Goal: Use online tool/utility: Utilize a website feature to perform a specific function

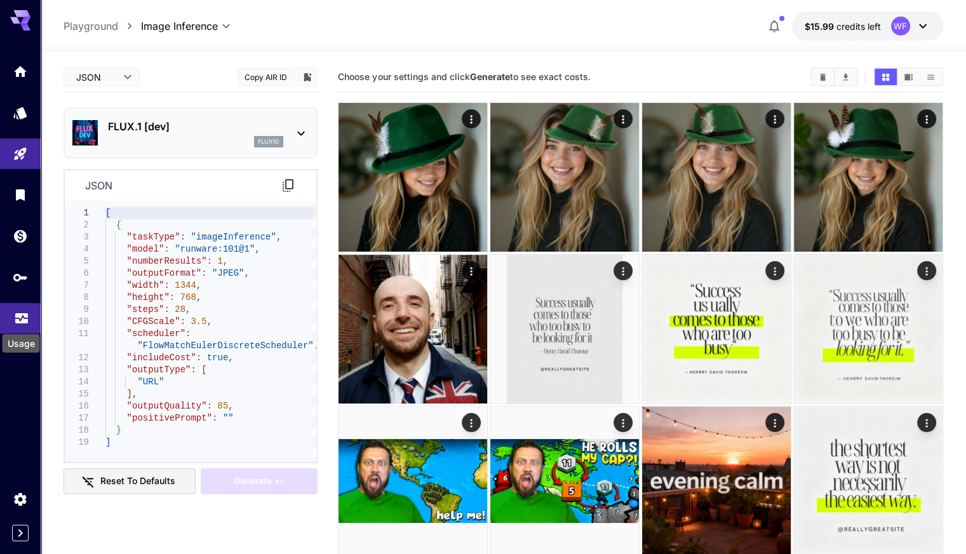
click at [21, 318] on icon "Usage" at bounding box center [21, 314] width 15 height 15
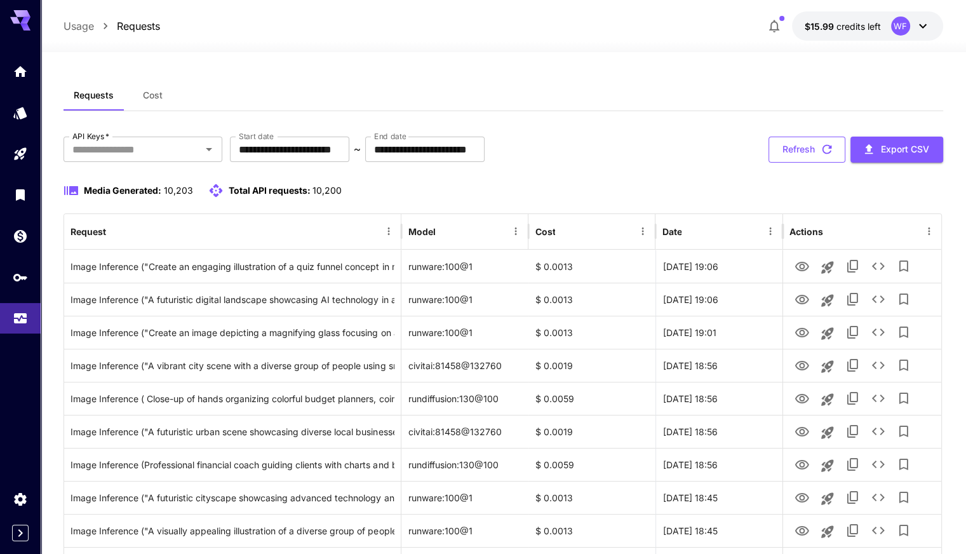
click at [797, 156] on button "Refresh" at bounding box center [807, 150] width 77 height 26
click at [805, 143] on button "Refresh" at bounding box center [807, 150] width 77 height 26
click at [816, 147] on button "Refresh" at bounding box center [807, 150] width 77 height 26
click at [787, 147] on button "Refresh" at bounding box center [807, 150] width 77 height 26
click at [788, 147] on button "Refresh" at bounding box center [807, 150] width 77 height 26
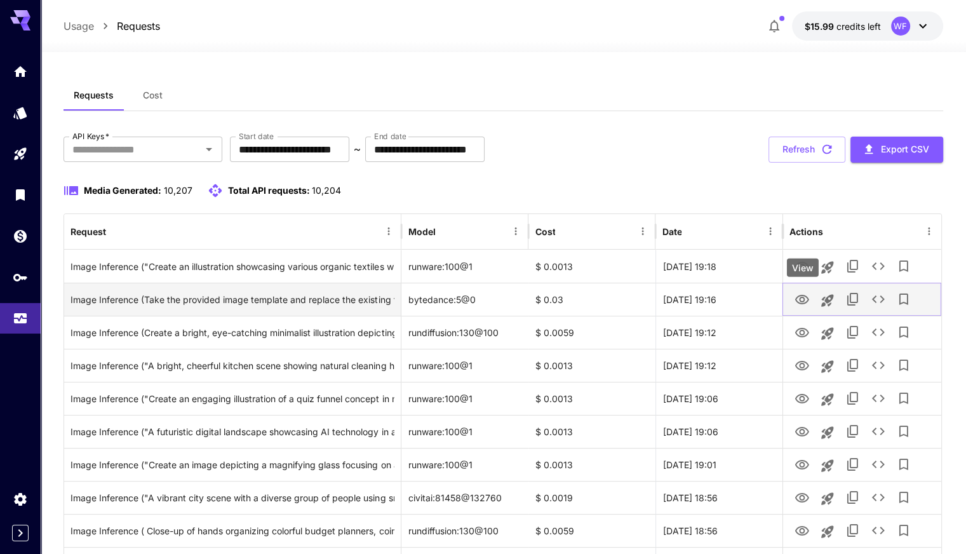
click at [803, 300] on icon "View" at bounding box center [802, 299] width 15 height 15
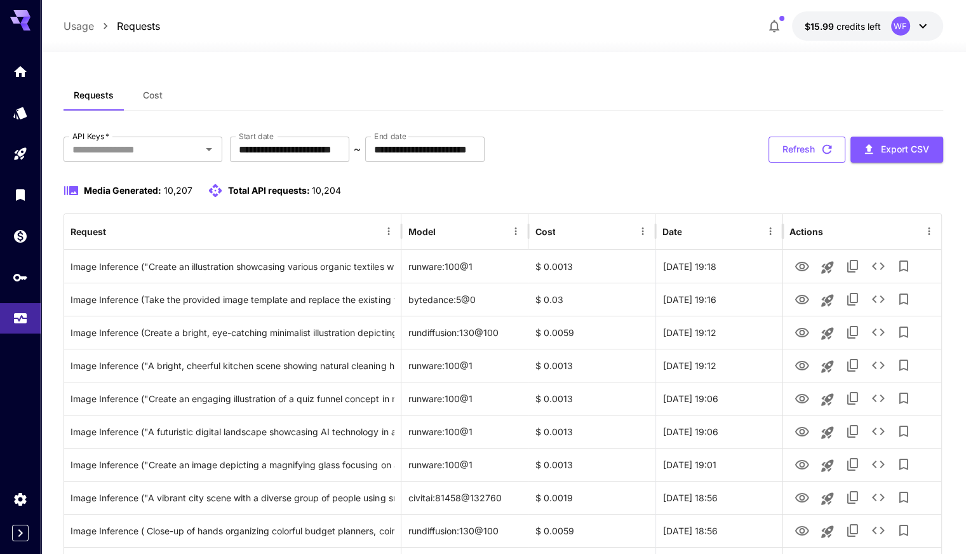
click at [812, 149] on button "Refresh" at bounding box center [807, 150] width 77 height 26
click at [804, 144] on button "Refresh" at bounding box center [807, 150] width 77 height 26
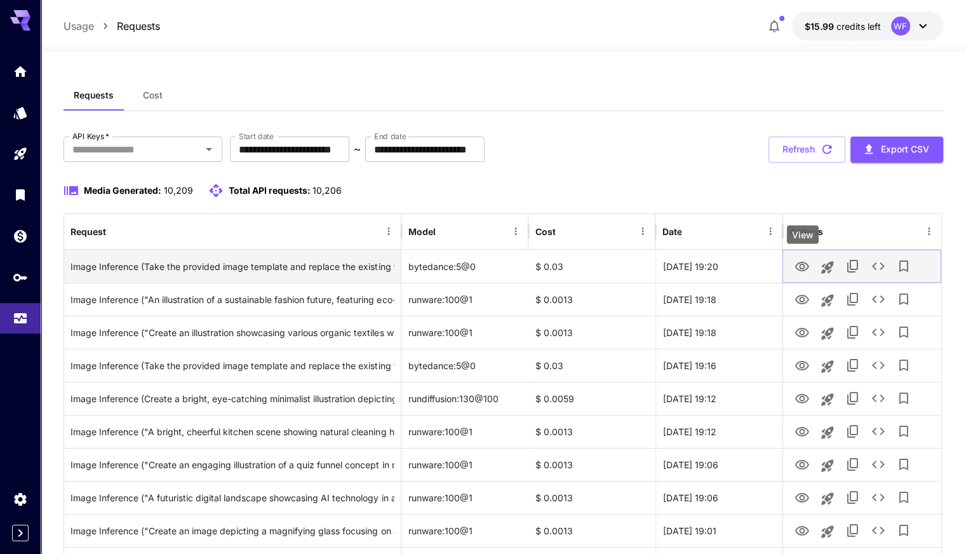
click at [801, 262] on icon "View" at bounding box center [802, 267] width 14 height 10
click at [803, 262] on icon "View" at bounding box center [802, 267] width 14 height 10
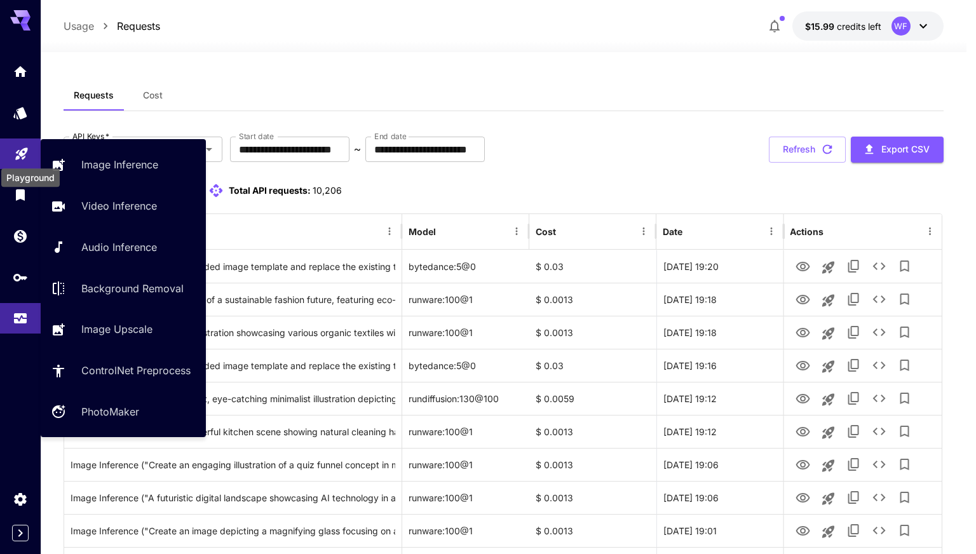
click at [24, 150] on icon "Playground" at bounding box center [21, 152] width 15 height 15
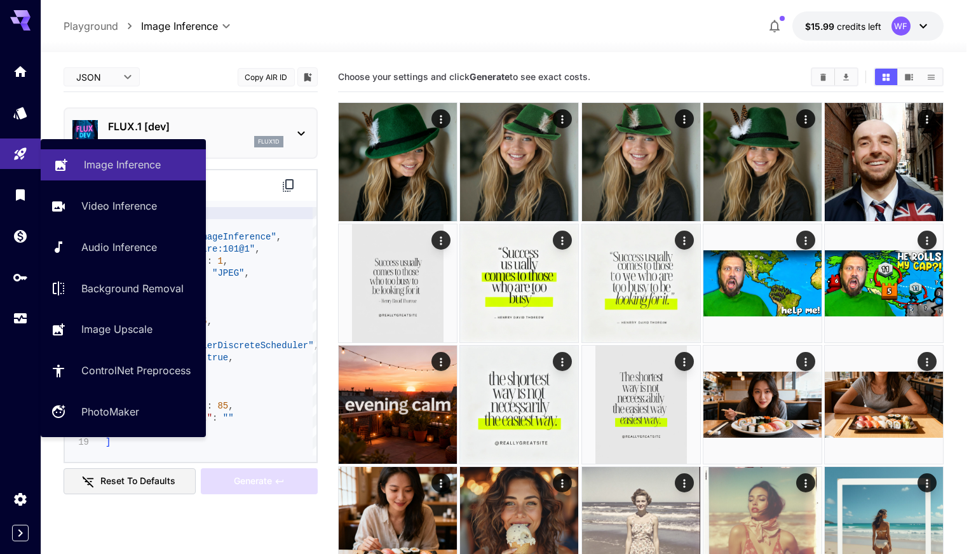
click at [120, 162] on p "Image Inference" at bounding box center [122, 164] width 77 height 15
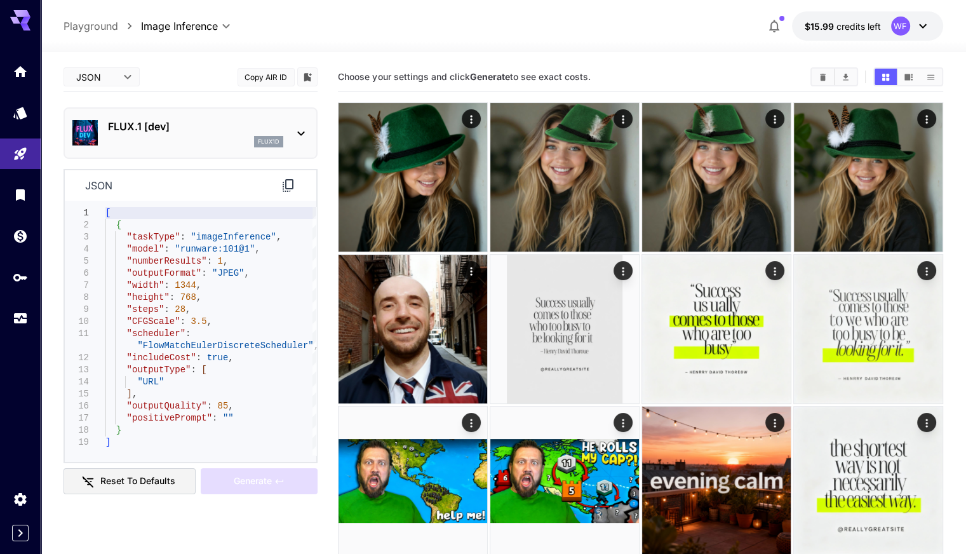
click at [267, 136] on div "flux1d" at bounding box center [268, 141] width 29 height 11
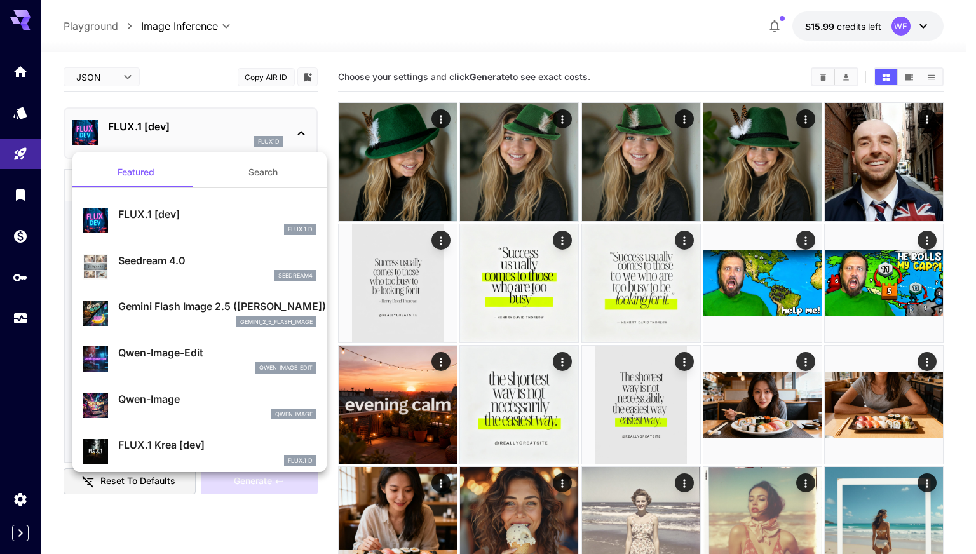
click at [185, 270] on div "seedream4" at bounding box center [217, 275] width 198 height 11
type input "**********"
type input "****"
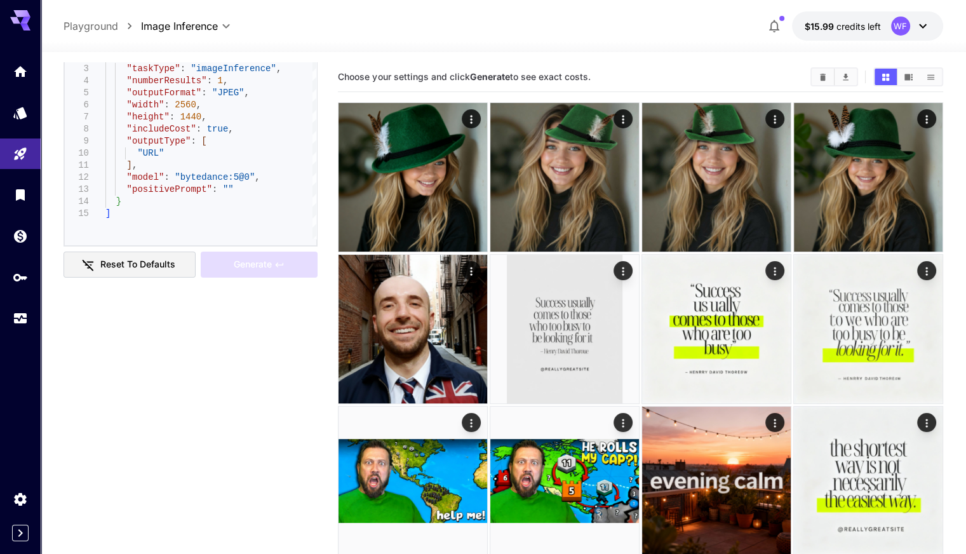
scroll to position [169, 0]
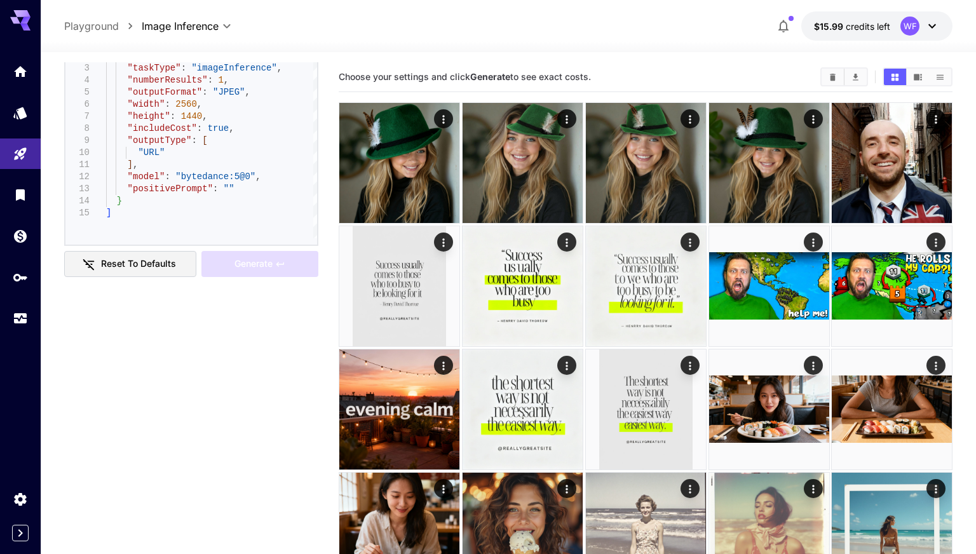
click at [210, 20] on body "**********" at bounding box center [488, 377] width 976 height 754
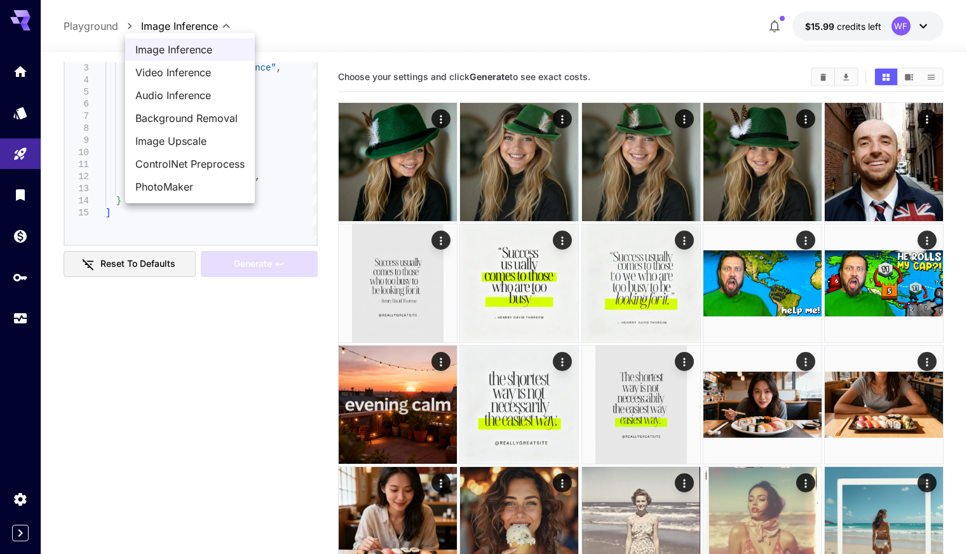
click at [21, 141] on div at bounding box center [488, 277] width 976 height 554
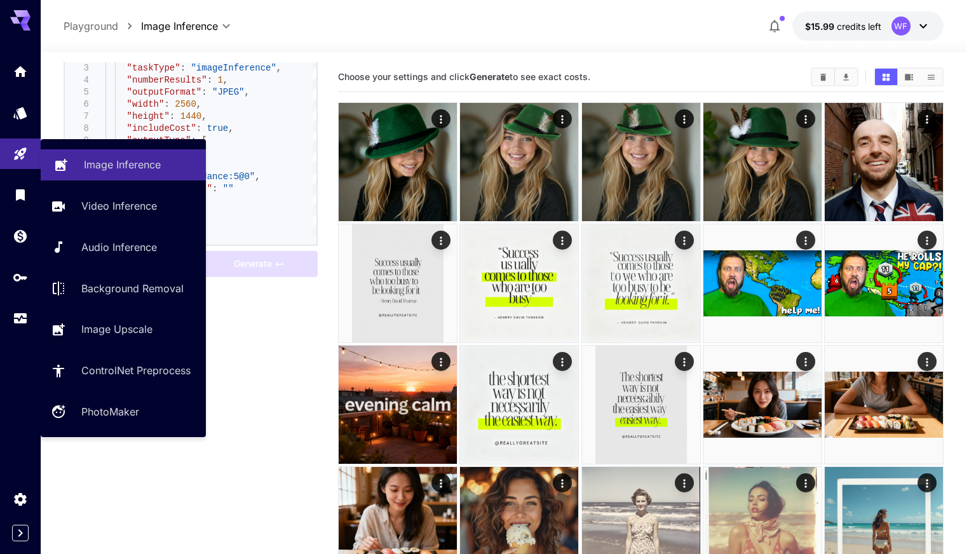
click at [132, 163] on p "Image Inference" at bounding box center [122, 164] width 77 height 15
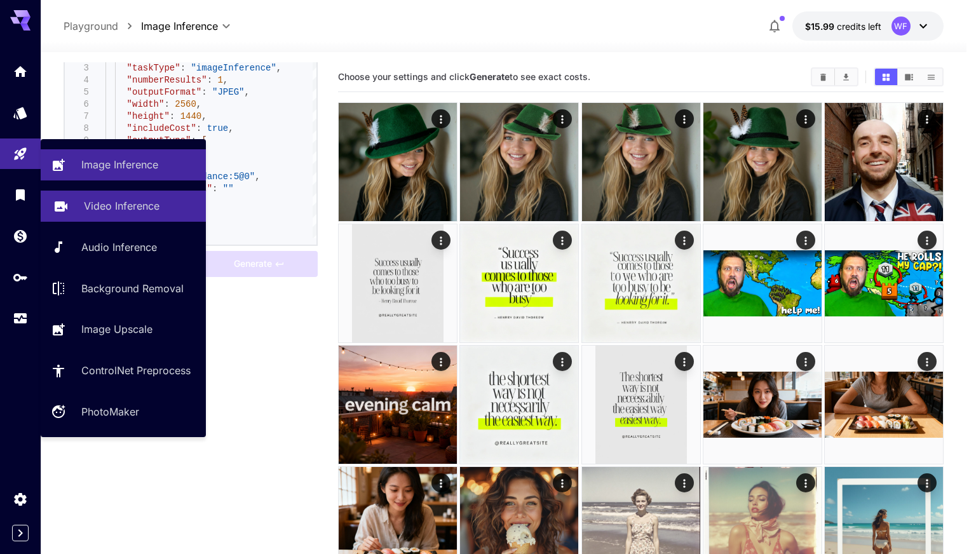
click at [97, 201] on p "Video Inference" at bounding box center [122, 205] width 76 height 15
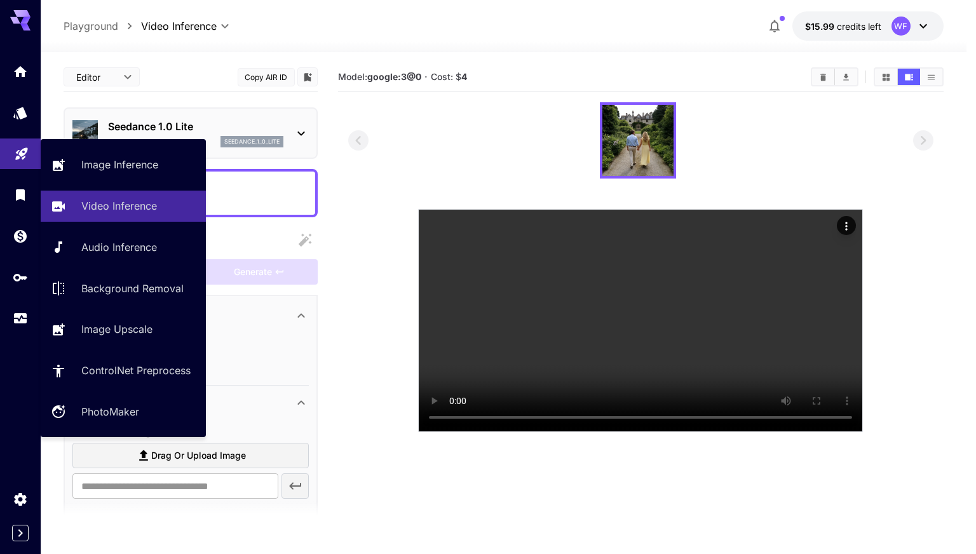
click at [25, 145] on icon "Playground" at bounding box center [21, 149] width 15 height 15
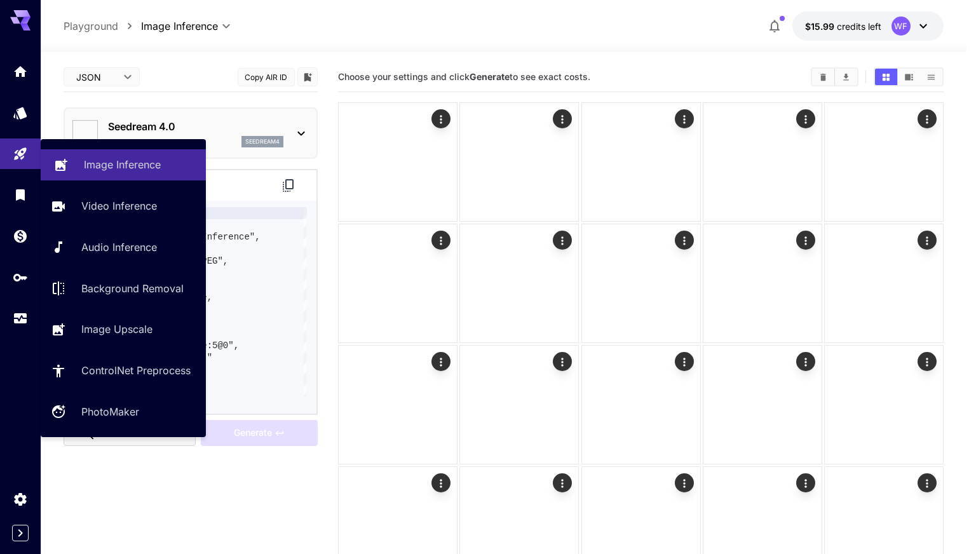
type input "**********"
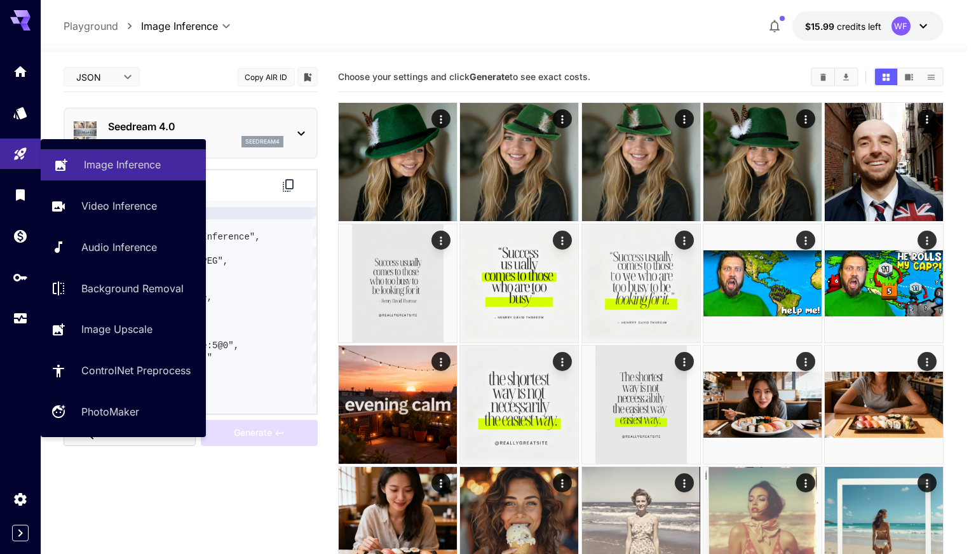
click at [91, 158] on p "Image Inference" at bounding box center [122, 164] width 77 height 15
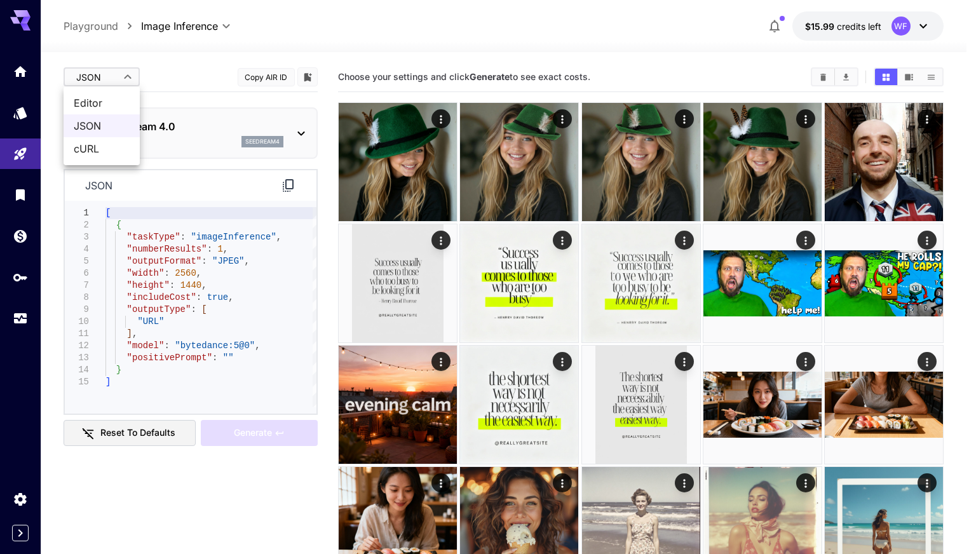
click at [108, 101] on span "Editor" at bounding box center [102, 102] width 56 height 15
type input "****"
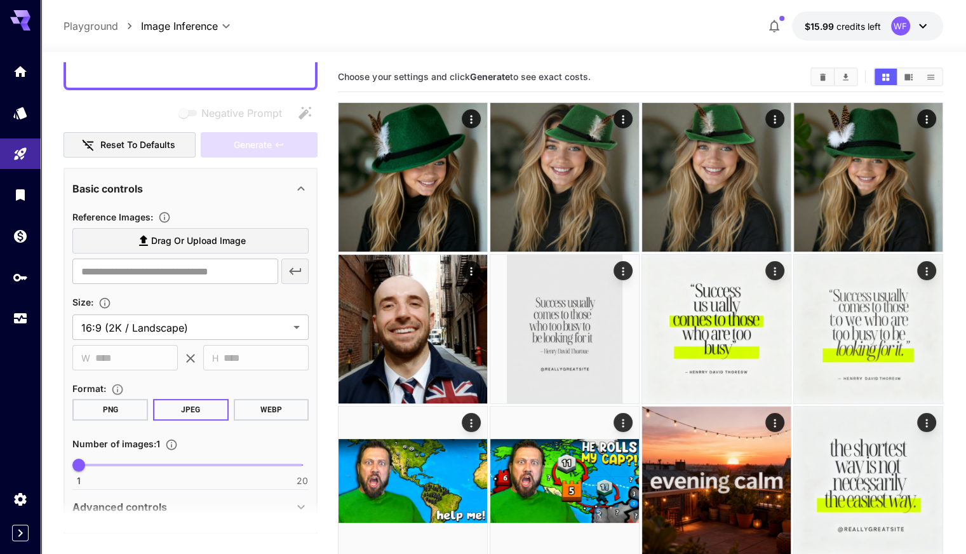
scroll to position [184, 0]
